Goal: Find specific page/section: Find specific page/section

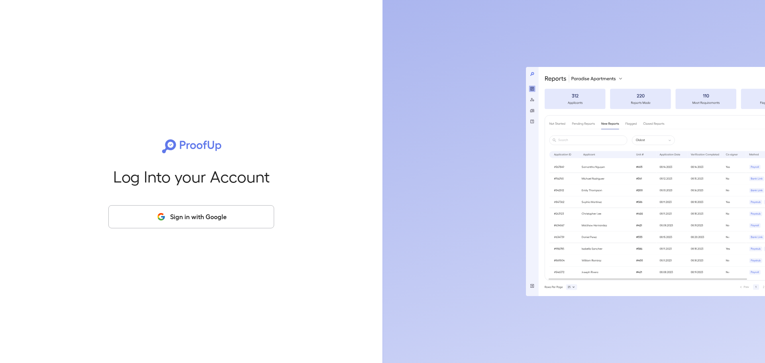
click at [201, 217] on button "Sign in with Google" at bounding box center [191, 216] width 166 height 23
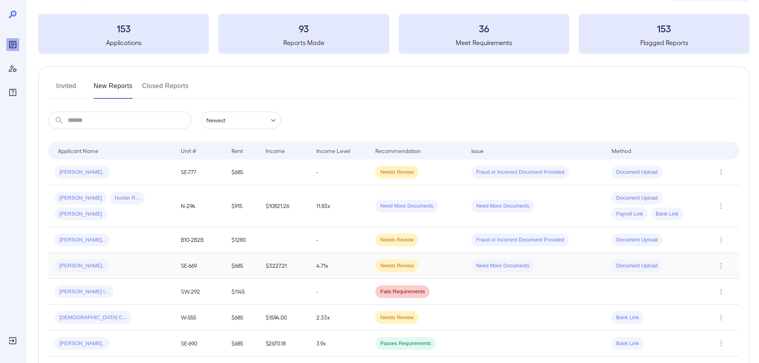
scroll to position [120, 0]
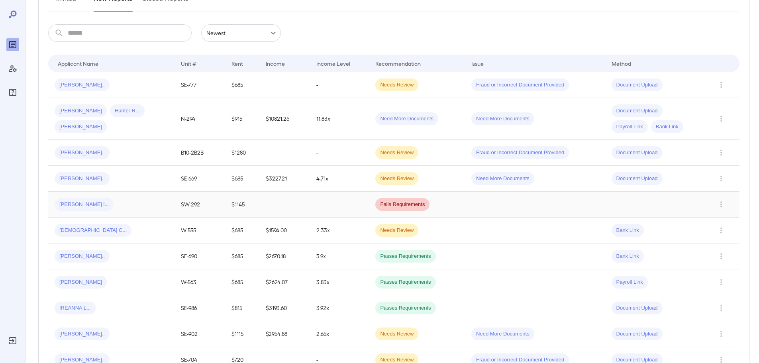
click at [145, 204] on div "davis l..." at bounding box center [112, 204] width 114 height 13
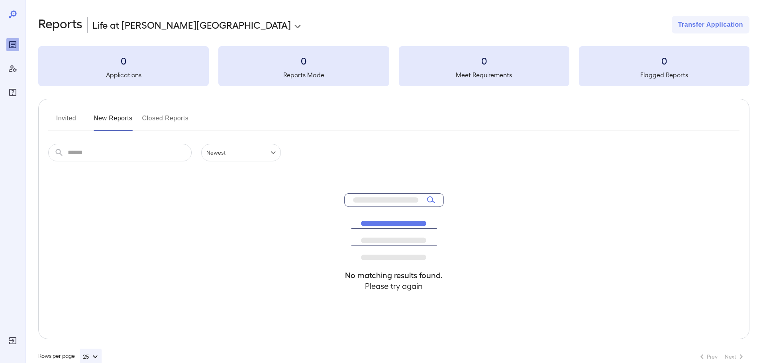
click at [76, 122] on button "Invited" at bounding box center [66, 121] width 36 height 19
click at [105, 122] on button "New Reports" at bounding box center [113, 121] width 39 height 19
click at [156, 119] on button "Closed Reports" at bounding box center [165, 121] width 47 height 19
click at [114, 121] on button "New Reports" at bounding box center [113, 121] width 39 height 19
click at [79, 120] on button "Invited" at bounding box center [66, 121] width 36 height 19
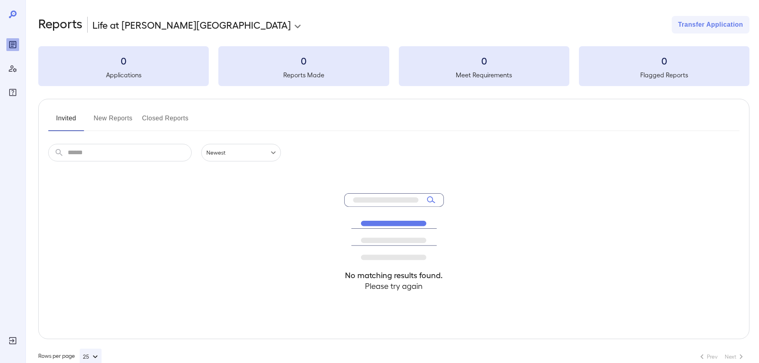
click at [124, 120] on button "New Reports" at bounding box center [113, 121] width 39 height 19
click at [184, 120] on button "Closed Reports" at bounding box center [165, 121] width 47 height 19
click at [101, 120] on button "New Reports" at bounding box center [113, 121] width 39 height 19
click at [63, 120] on button "Invited" at bounding box center [66, 121] width 36 height 19
click at [147, 76] on h5 "Applications" at bounding box center [123, 75] width 171 height 10
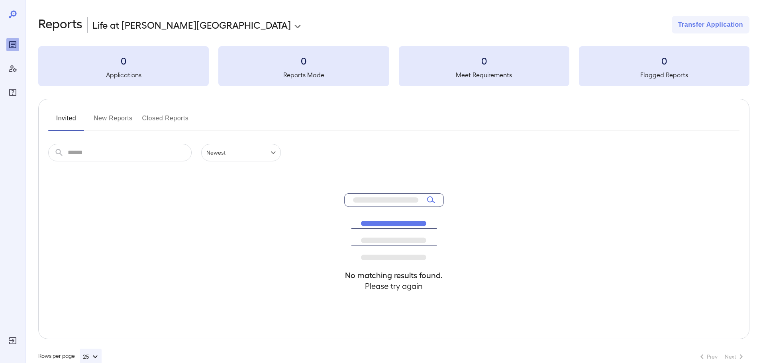
click at [125, 66] on h3 "0" at bounding box center [123, 60] width 171 height 13
